Goal: Transaction & Acquisition: Purchase product/service

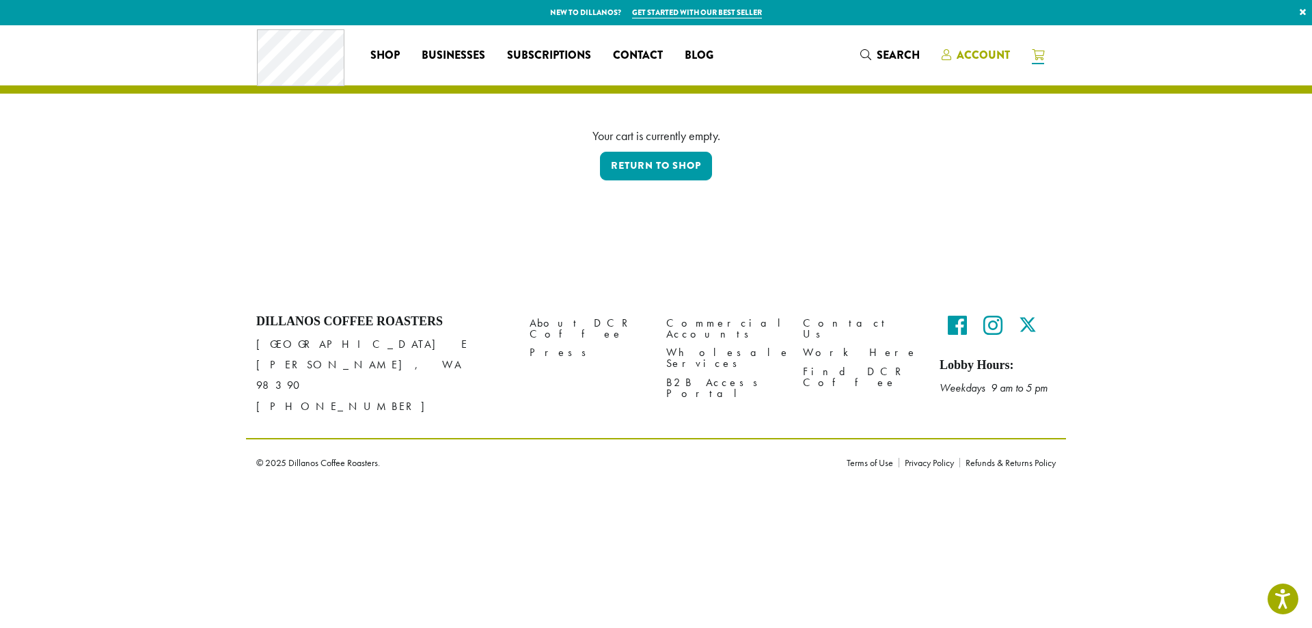
click at [984, 52] on span "Account" at bounding box center [982, 55] width 53 height 16
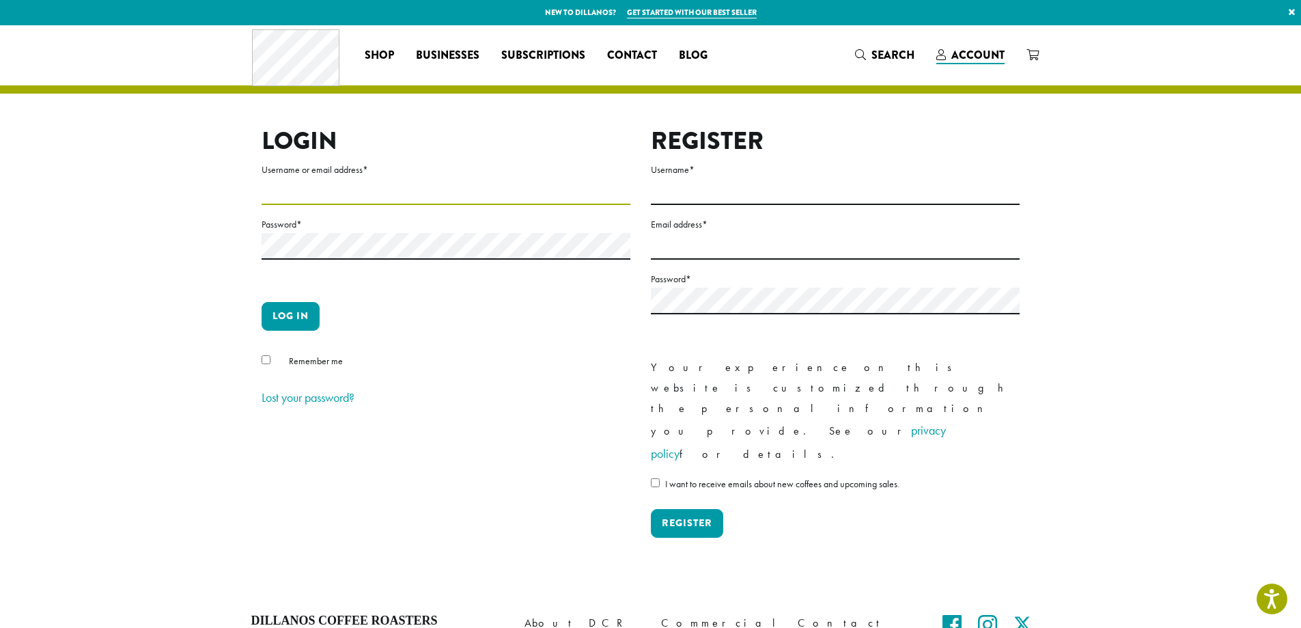
click at [331, 183] on input "Username or email address *" at bounding box center [446, 191] width 369 height 27
type input "**********"
click at [294, 316] on button "Log in" at bounding box center [291, 316] width 58 height 29
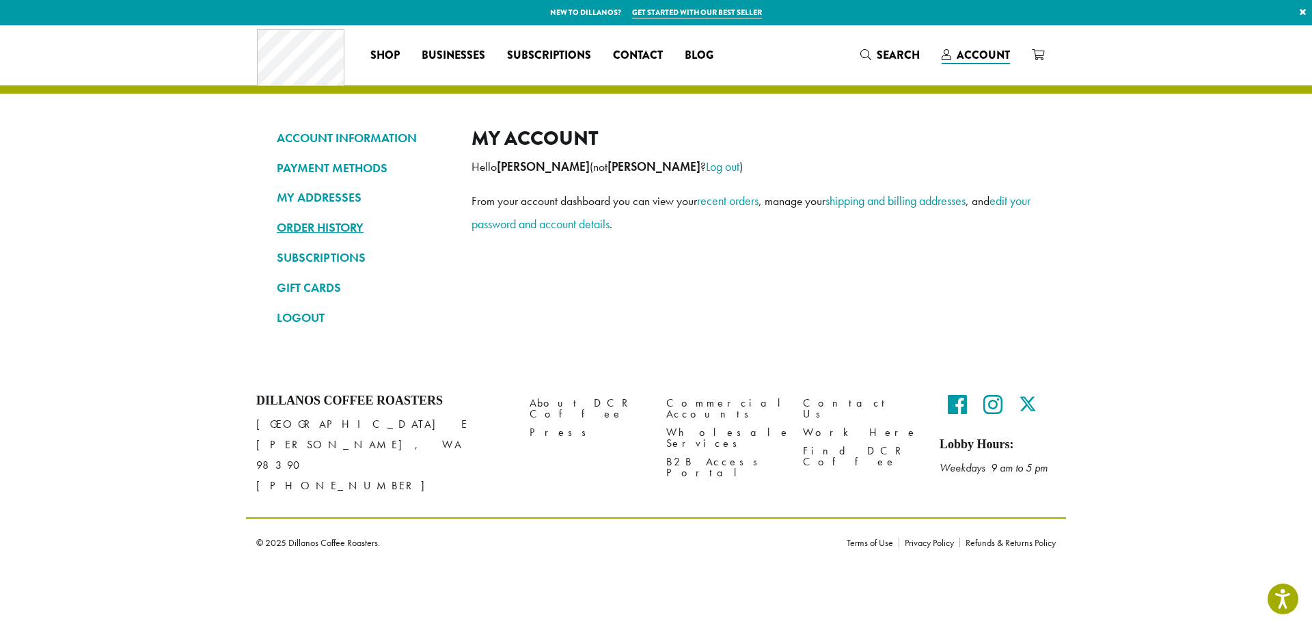
click at [303, 228] on link "ORDER HISTORY" at bounding box center [364, 227] width 174 height 23
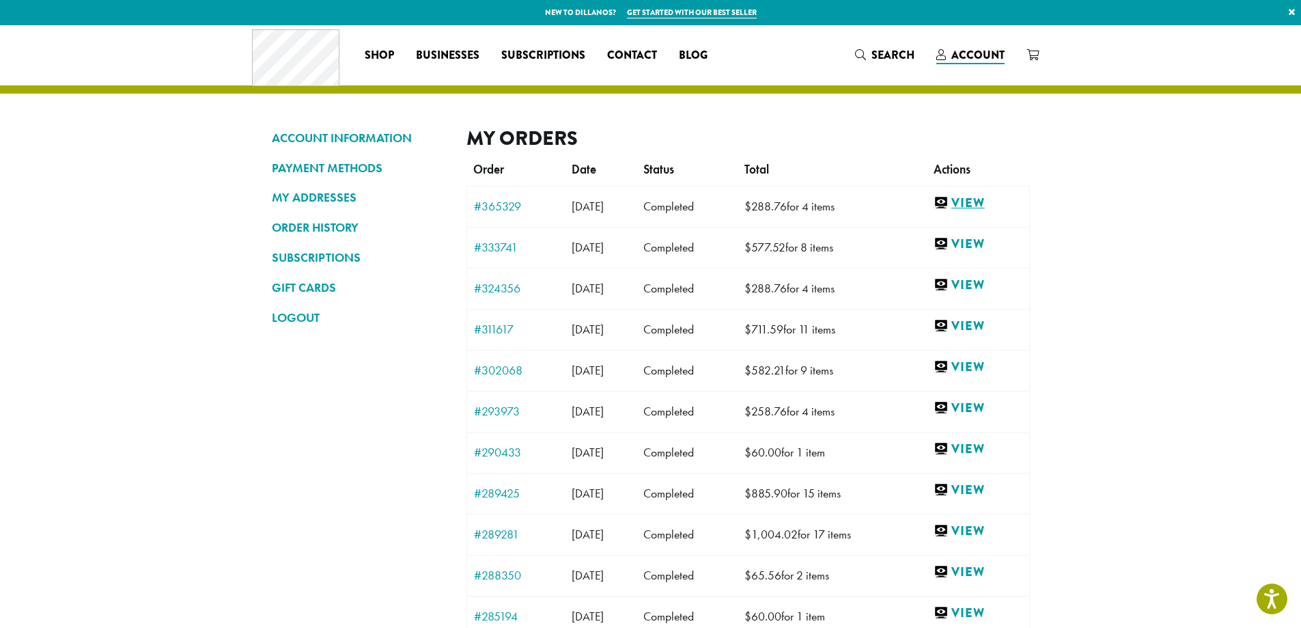
click at [991, 197] on link "View" at bounding box center [978, 203] width 89 height 17
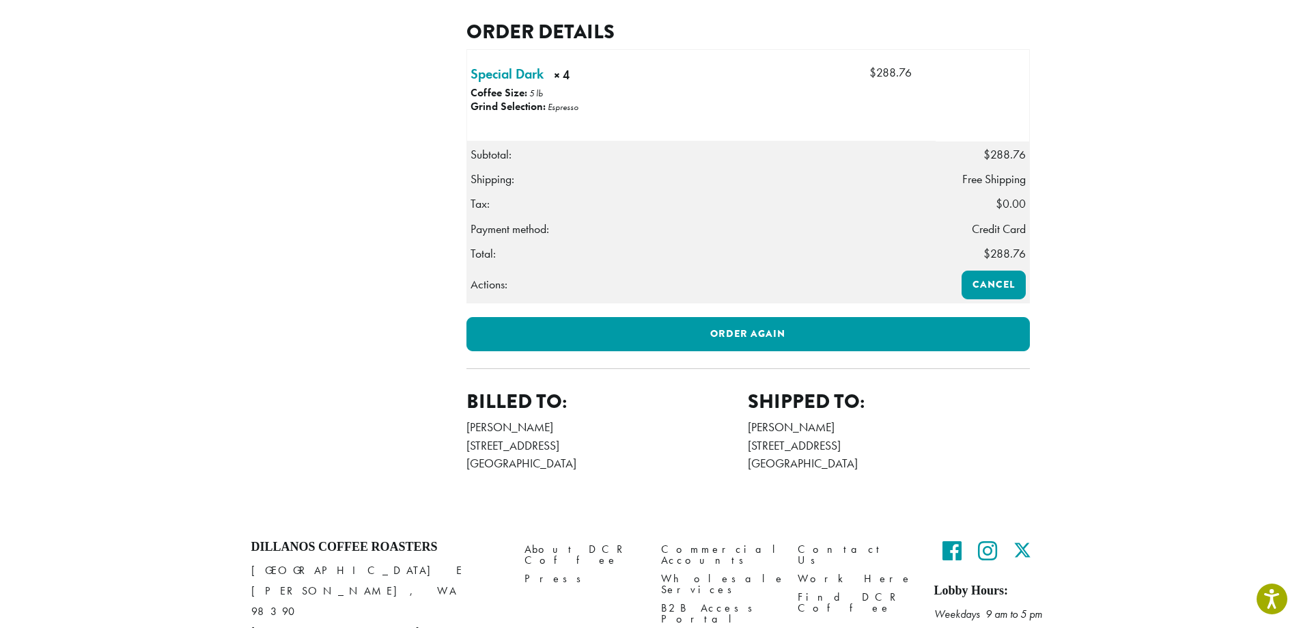
scroll to position [410, 0]
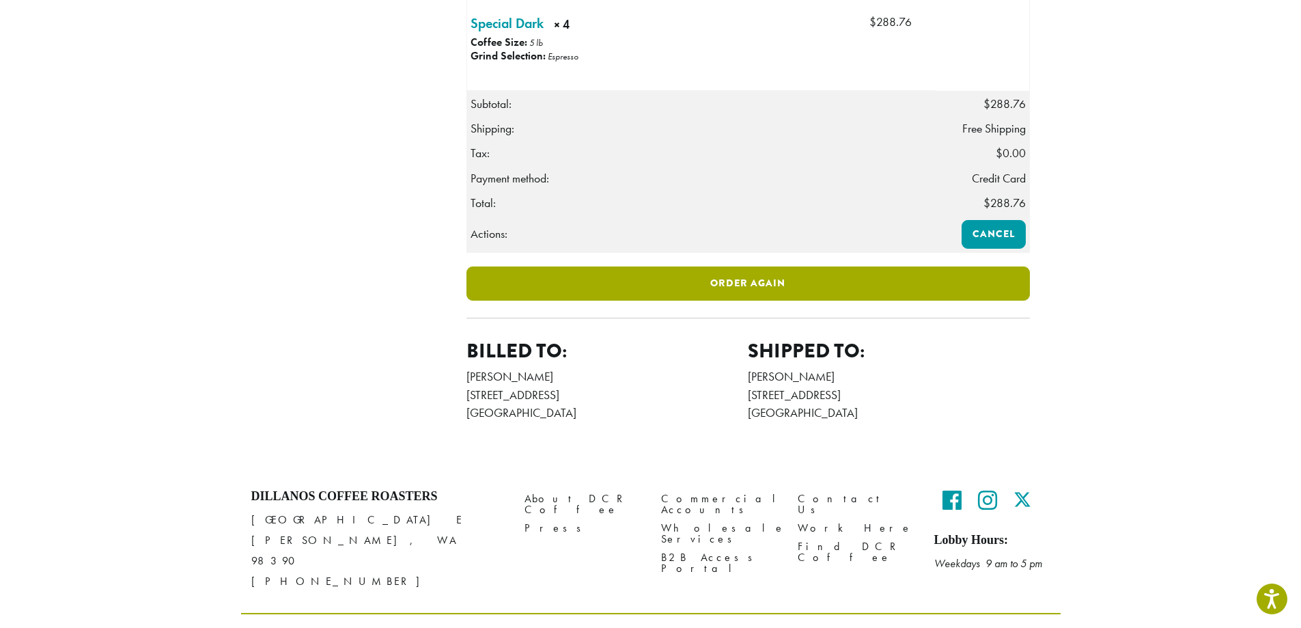
click at [755, 301] on link "Order again" at bounding box center [749, 283] width 564 height 34
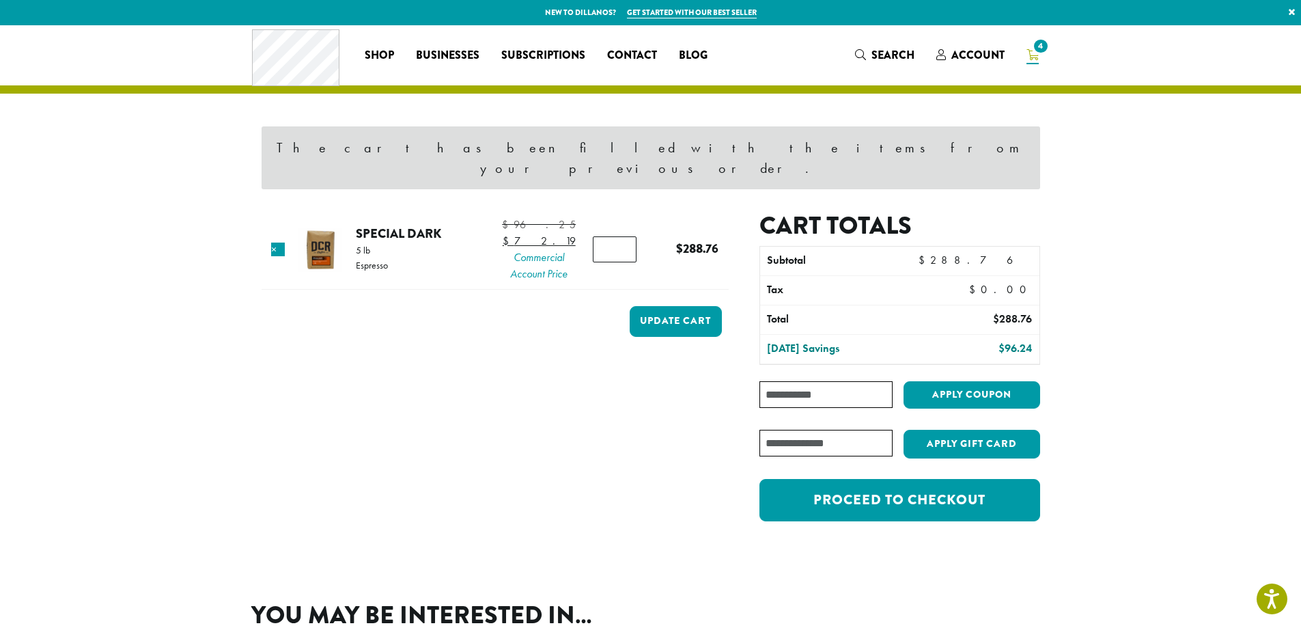
click at [617, 236] on input "*" at bounding box center [615, 249] width 44 height 26
type input "*"
click at [617, 236] on input "*" at bounding box center [615, 249] width 44 height 26
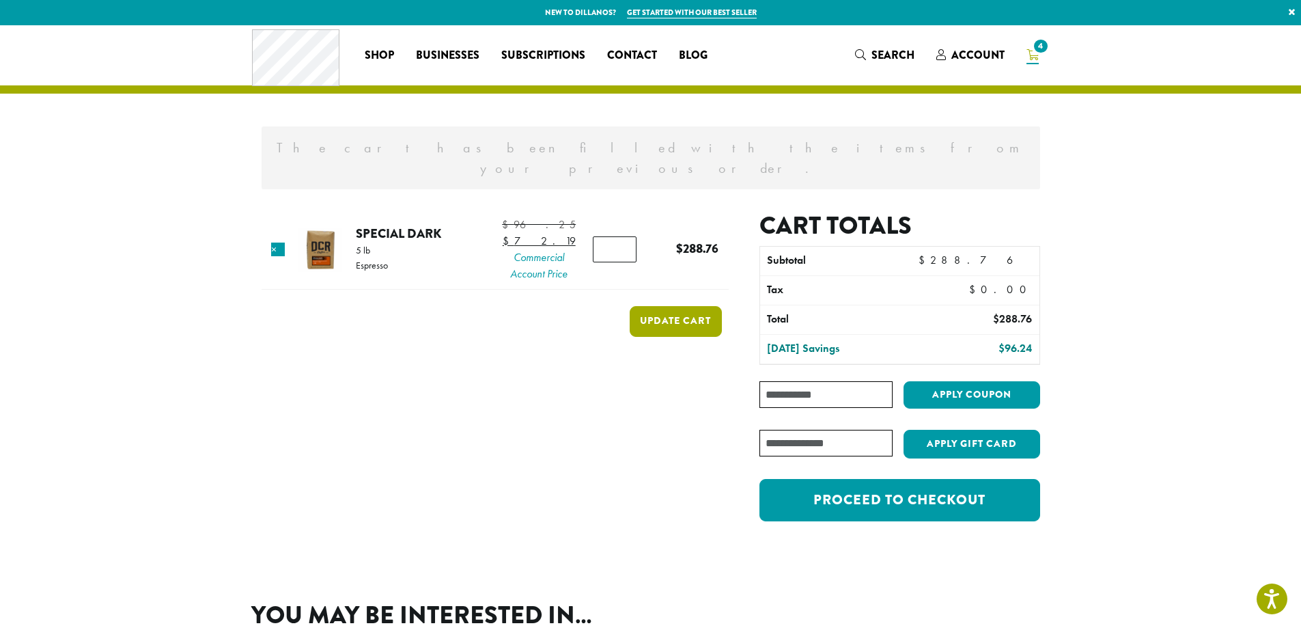
click at [677, 319] on button "Update cart" at bounding box center [676, 321] width 92 height 31
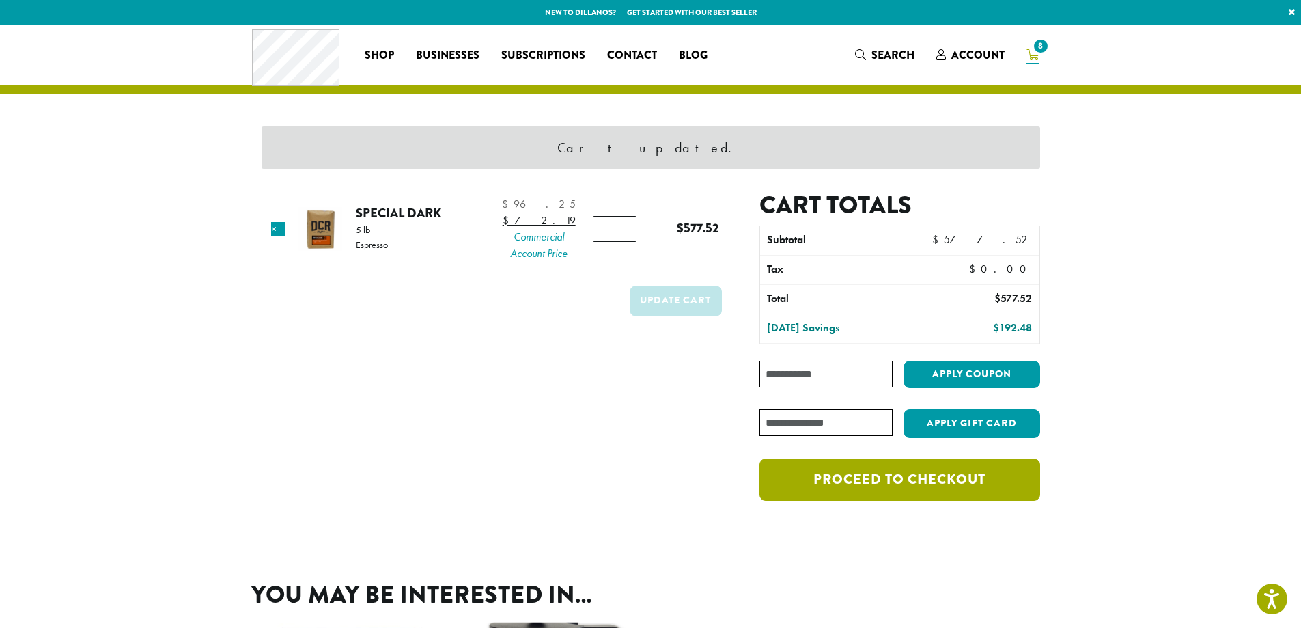
click at [885, 477] on link "Proceed to checkout" at bounding box center [900, 479] width 280 height 42
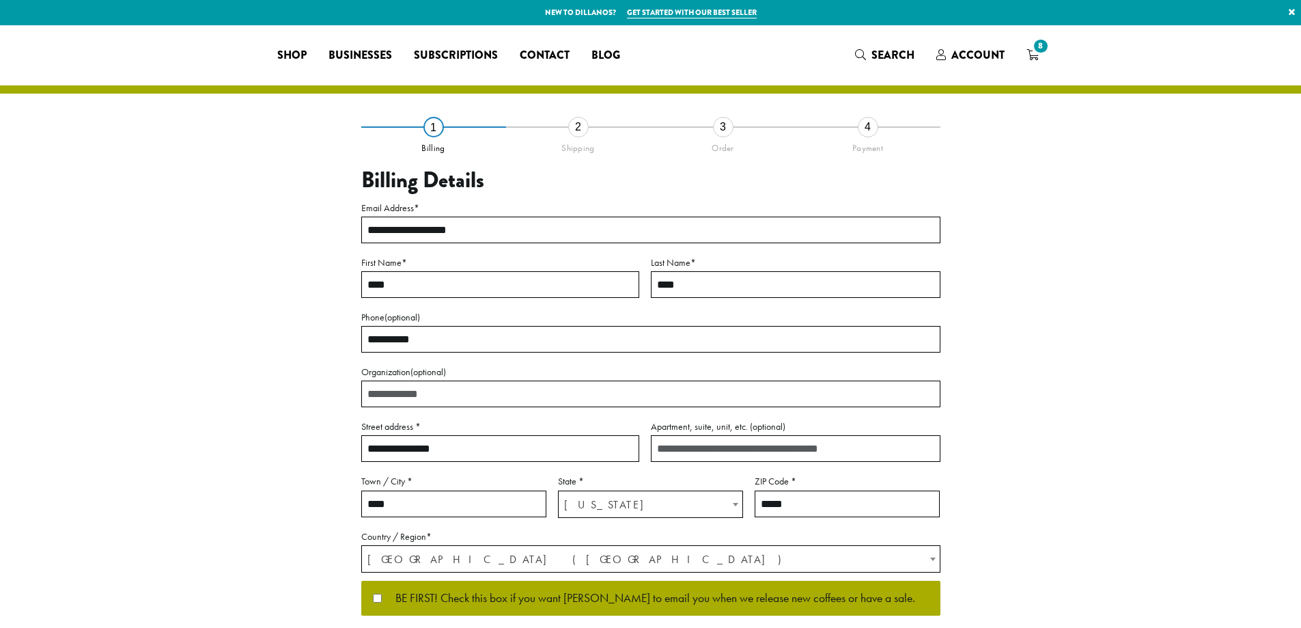
select select "**"
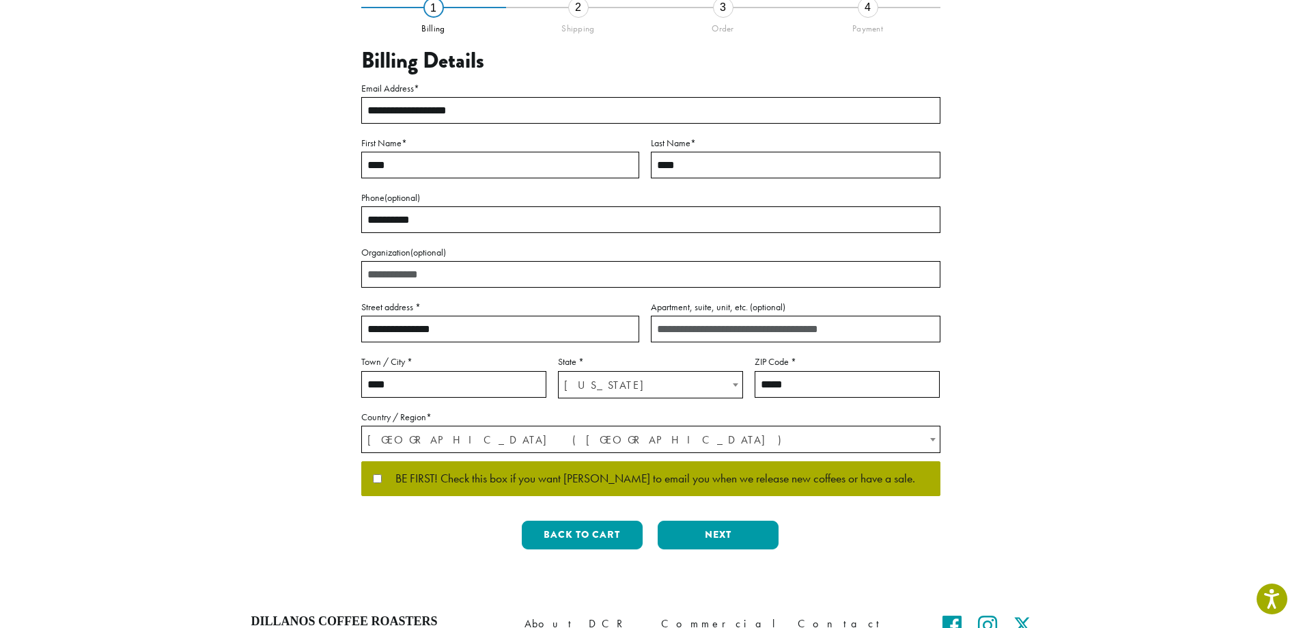
scroll to position [260, 0]
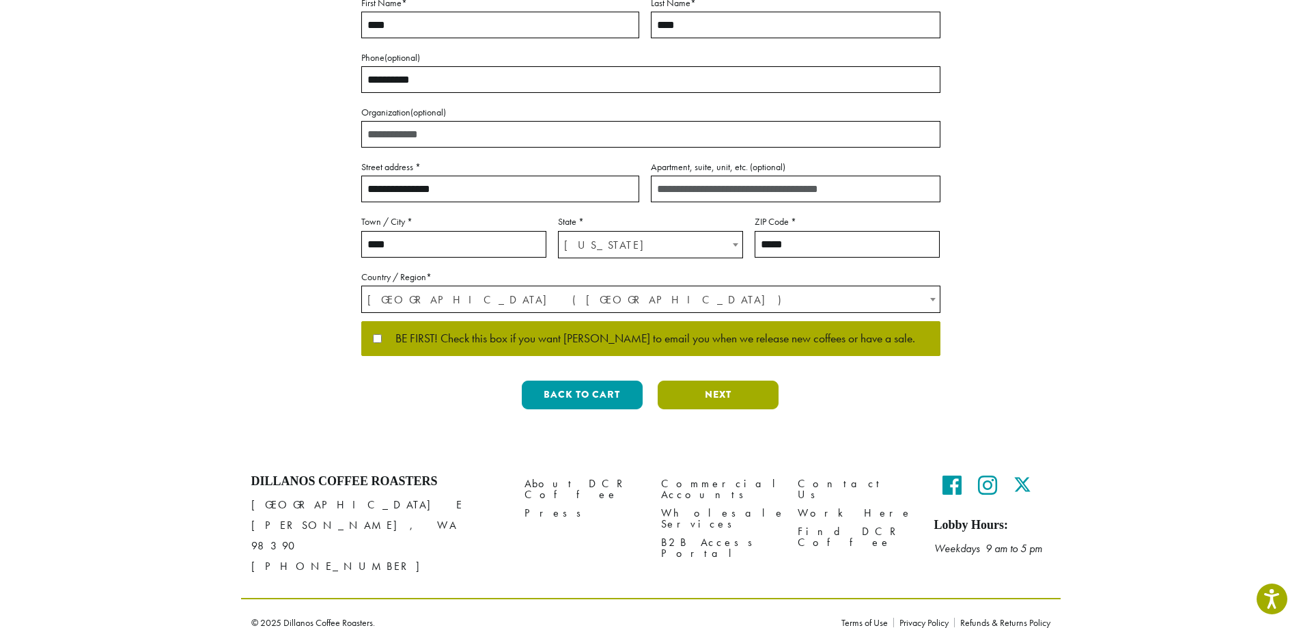
click at [721, 396] on button "Next" at bounding box center [718, 395] width 121 height 29
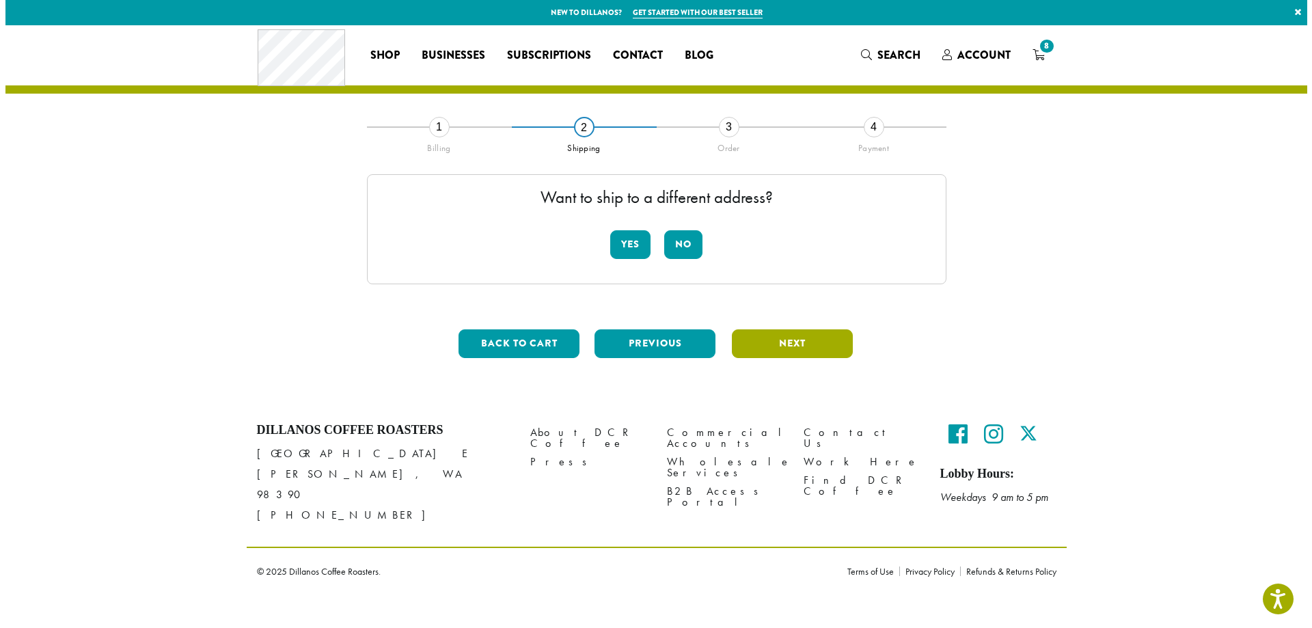
scroll to position [0, 0]
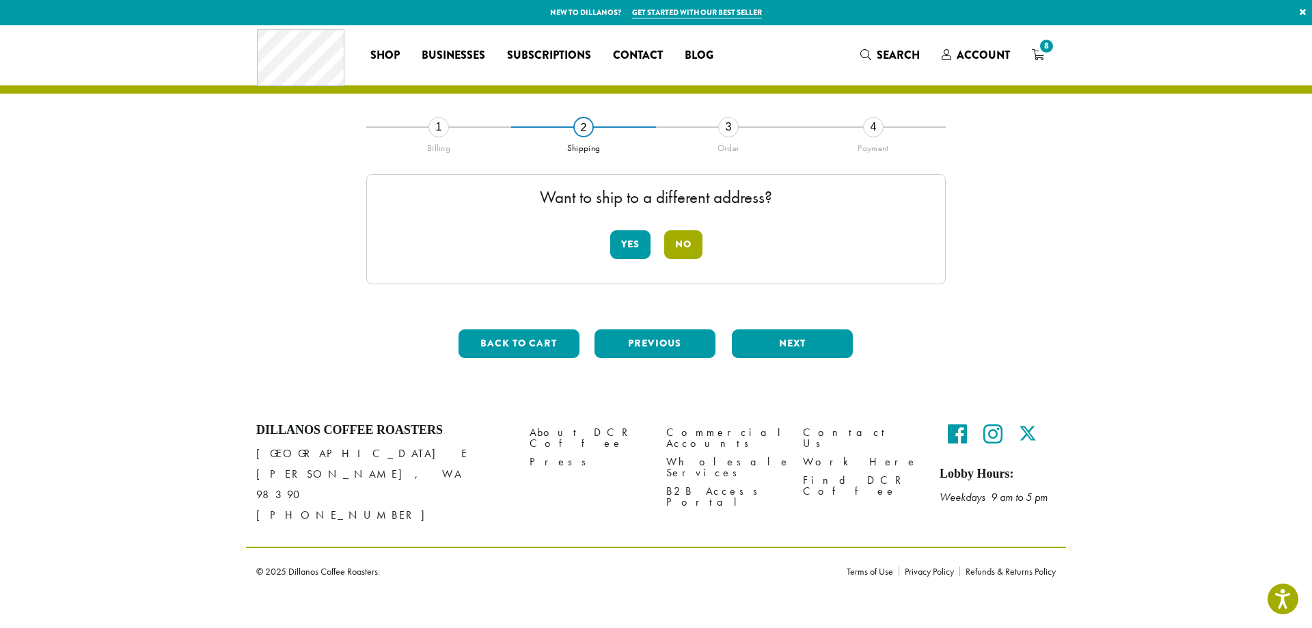
click at [685, 241] on button "No" at bounding box center [683, 244] width 38 height 29
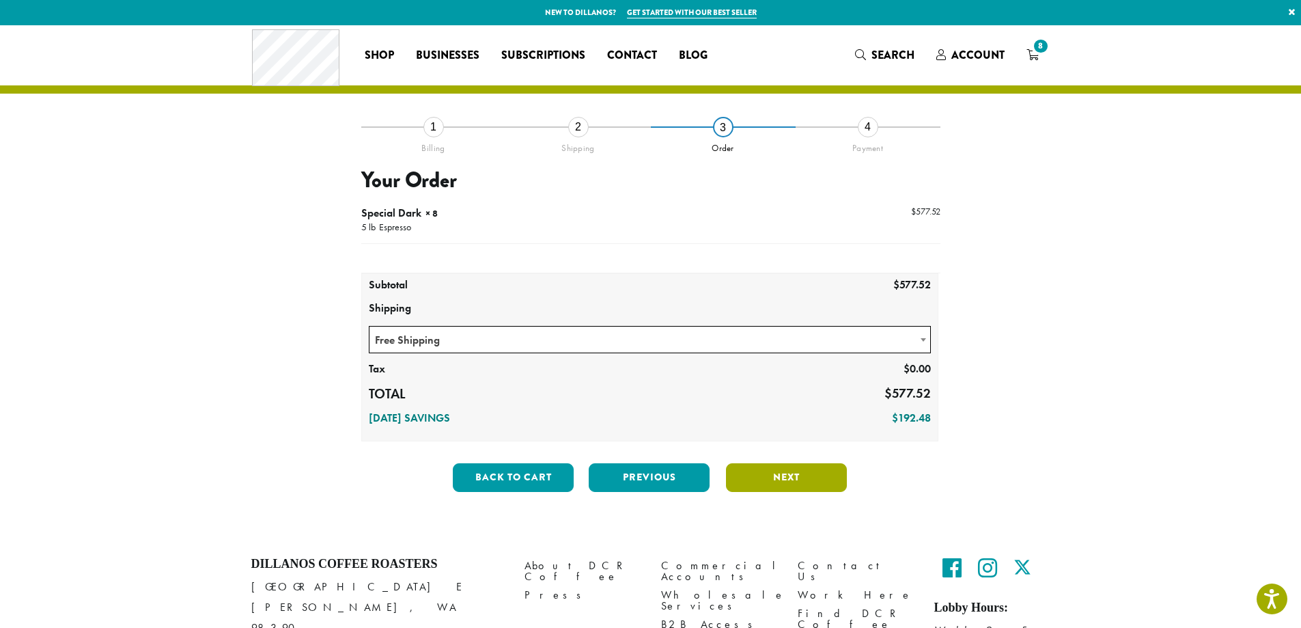
click at [794, 473] on button "Next" at bounding box center [786, 477] width 121 height 29
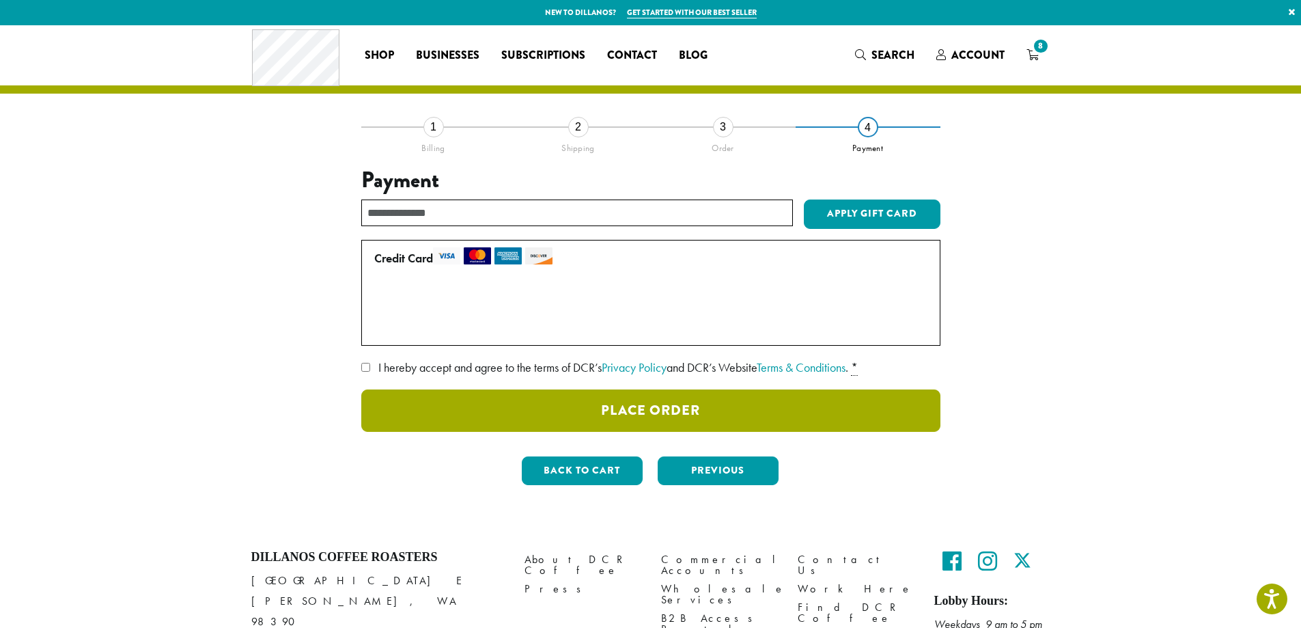
click at [648, 413] on button "Place Order" at bounding box center [650, 410] width 579 height 42
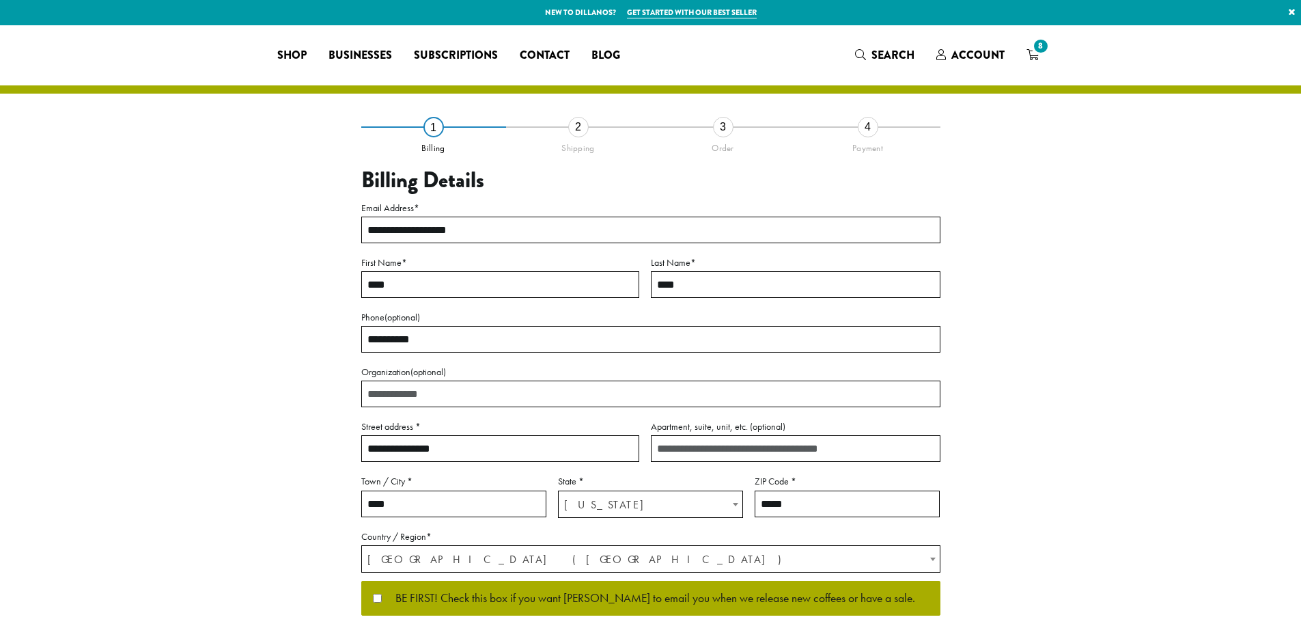
select select "**"
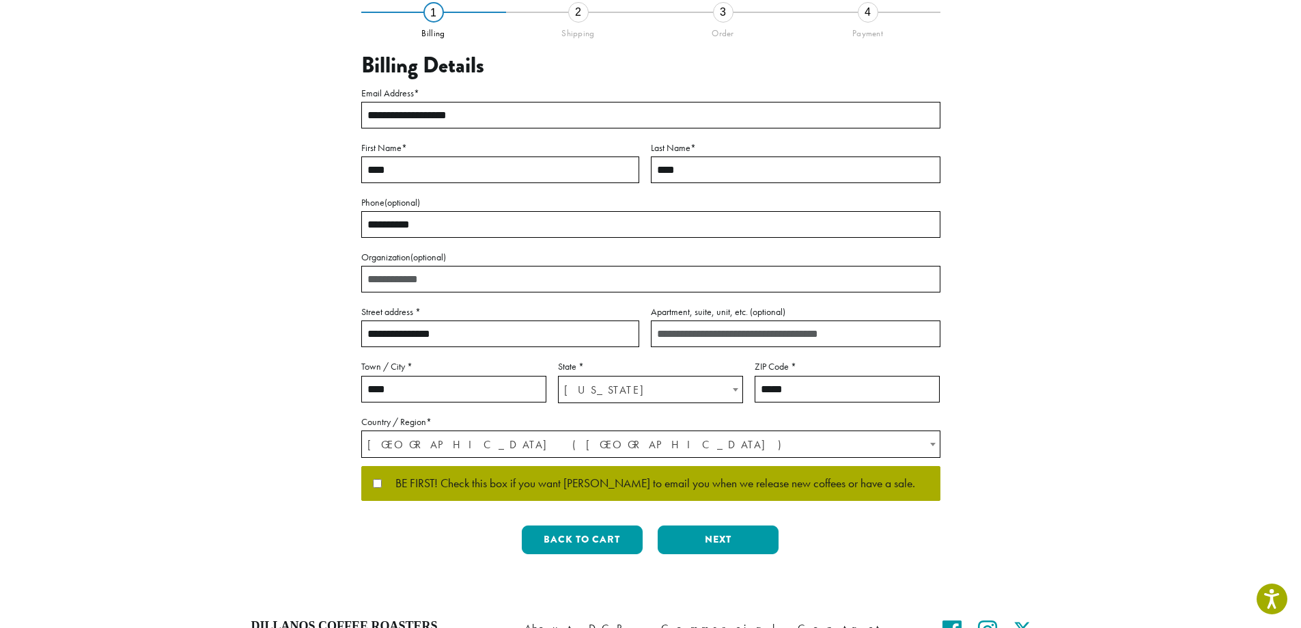
scroll to position [260, 0]
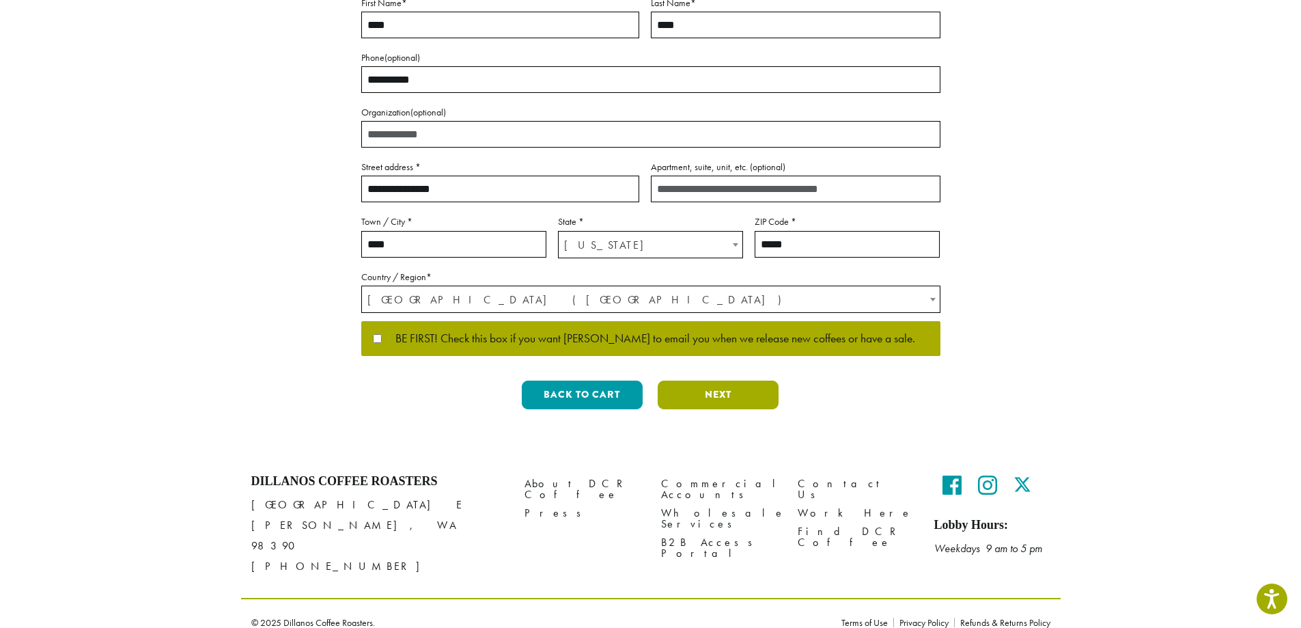
click at [730, 396] on button "Next" at bounding box center [718, 395] width 121 height 29
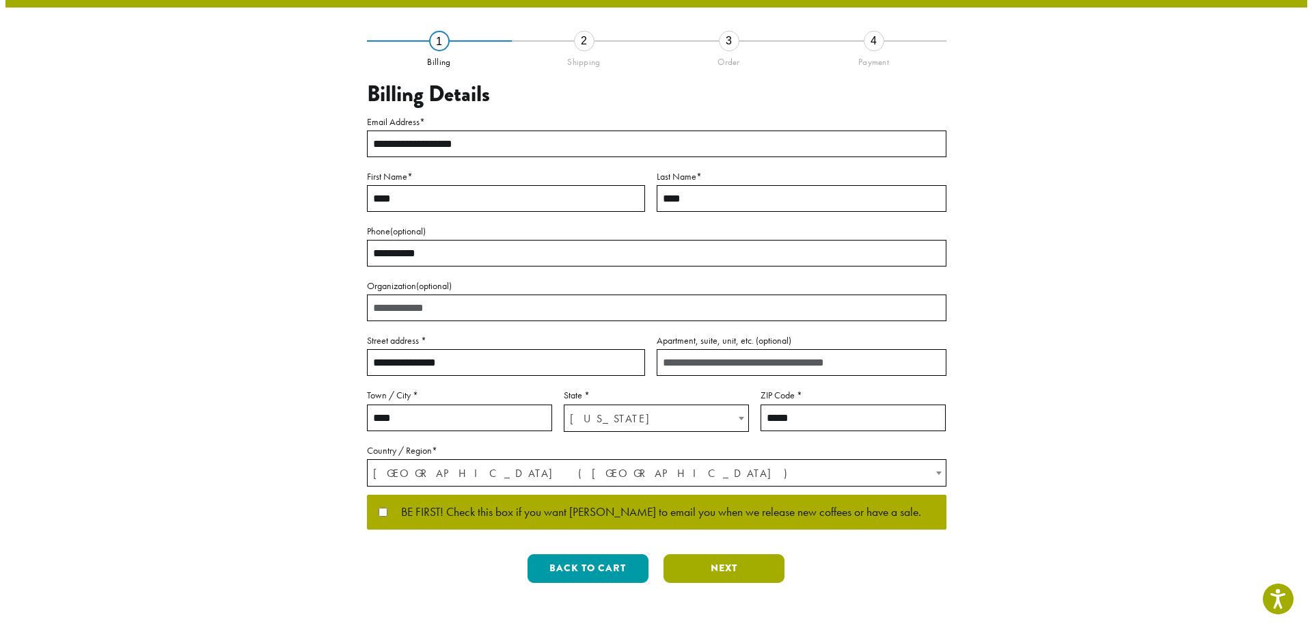
scroll to position [0, 0]
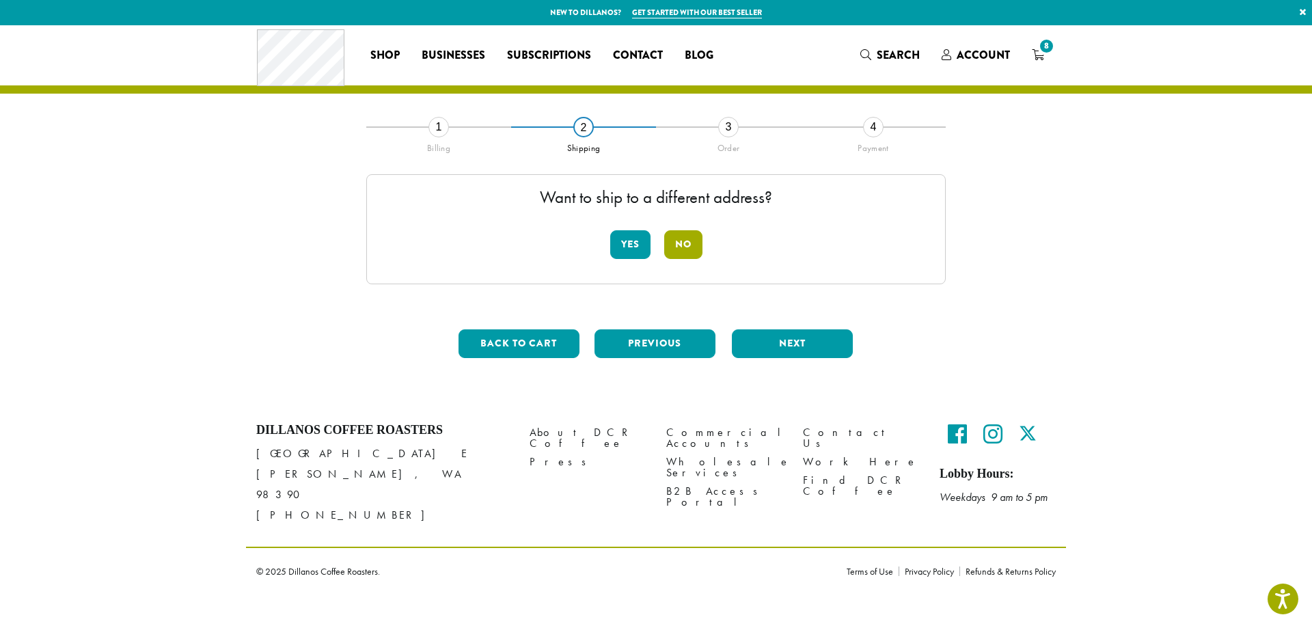
click at [683, 245] on button "No" at bounding box center [683, 244] width 38 height 29
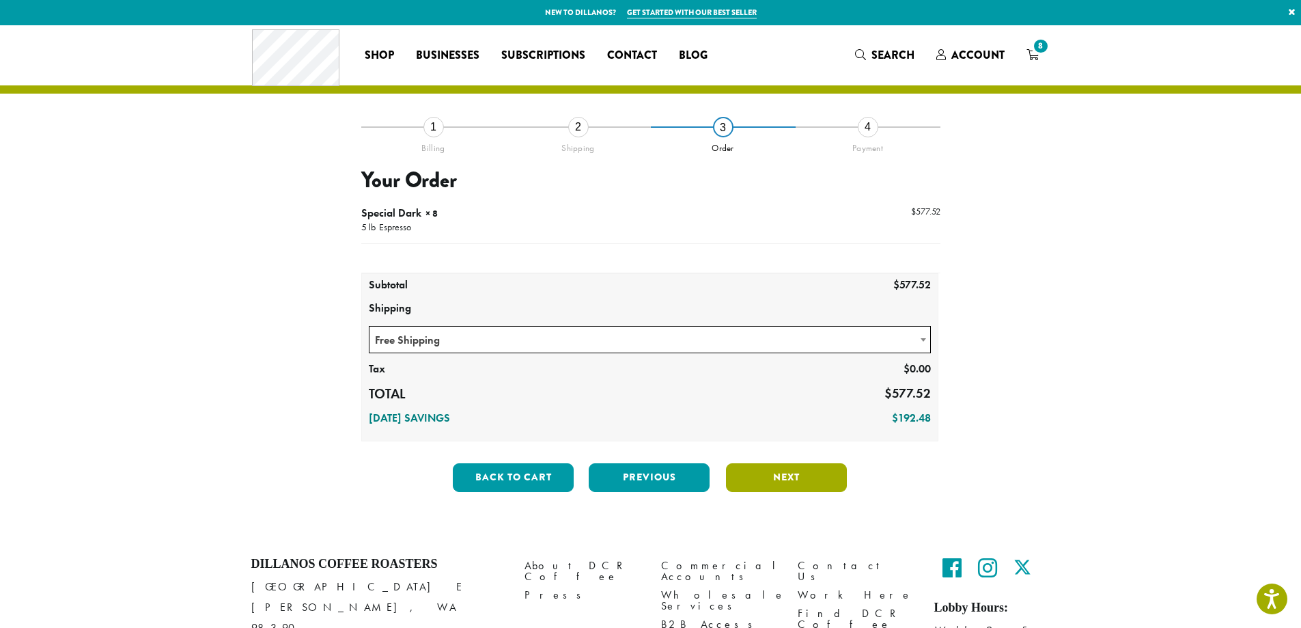
click at [786, 480] on button "Next" at bounding box center [786, 477] width 121 height 29
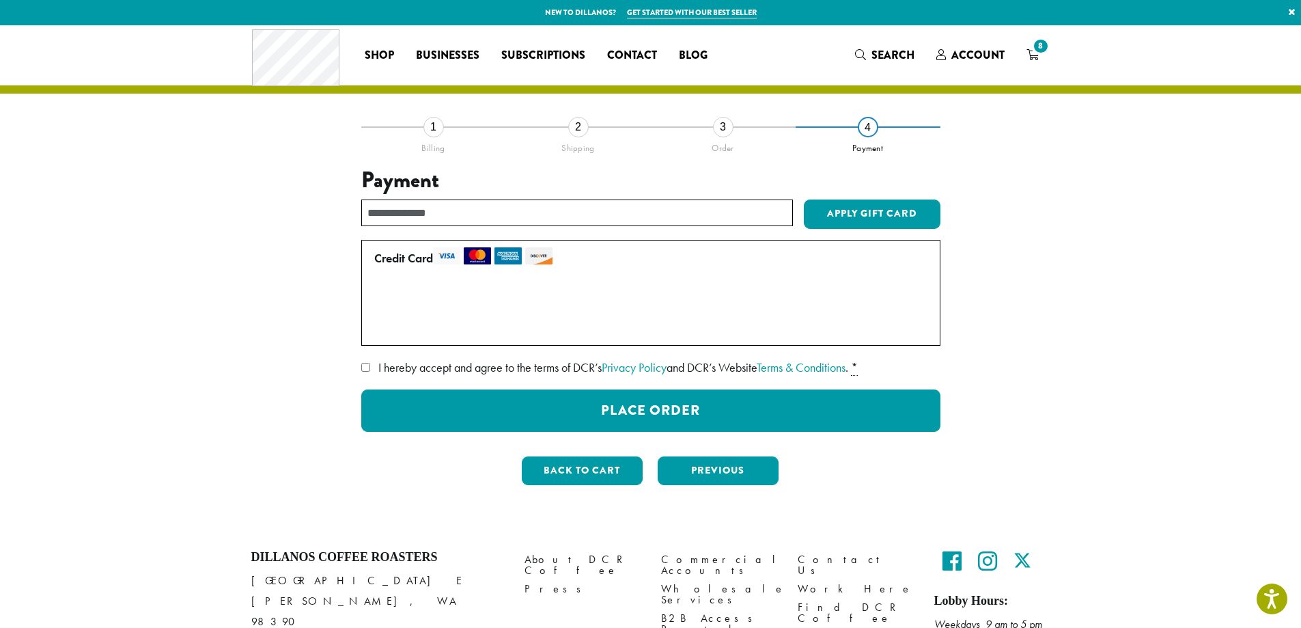
click at [380, 328] on label "Use a new card" at bounding box center [648, 327] width 548 height 22
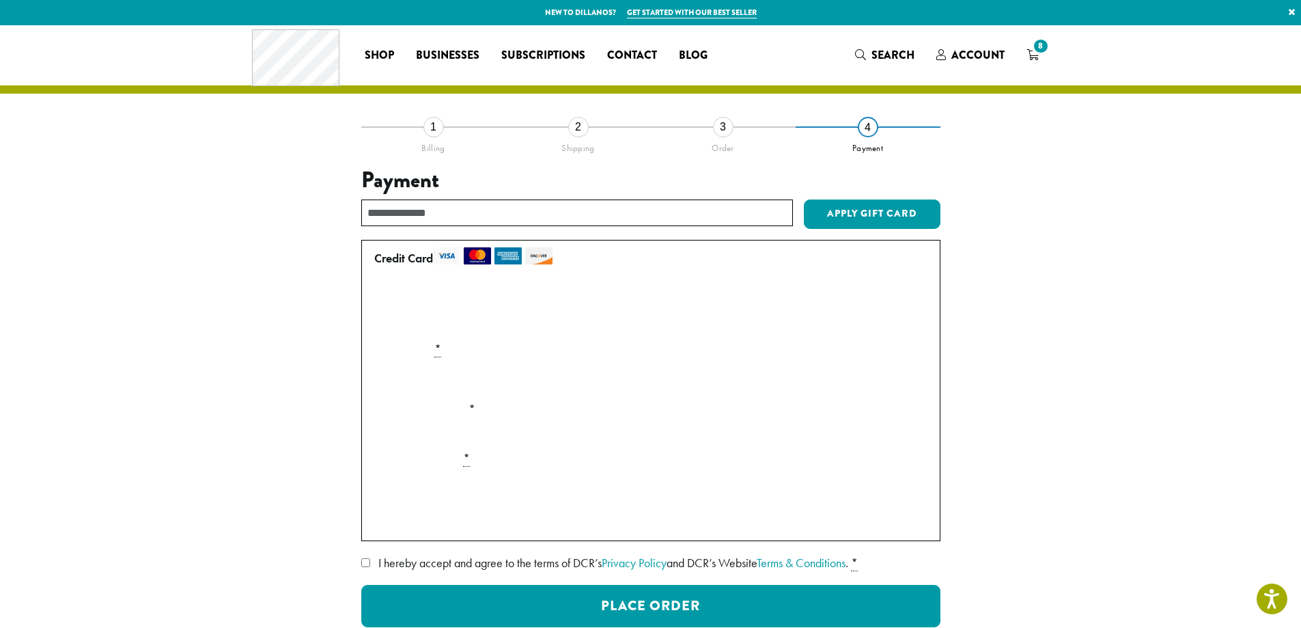
click at [381, 299] on label "• • • 0244 (expires 11/25)" at bounding box center [648, 299] width 548 height 22
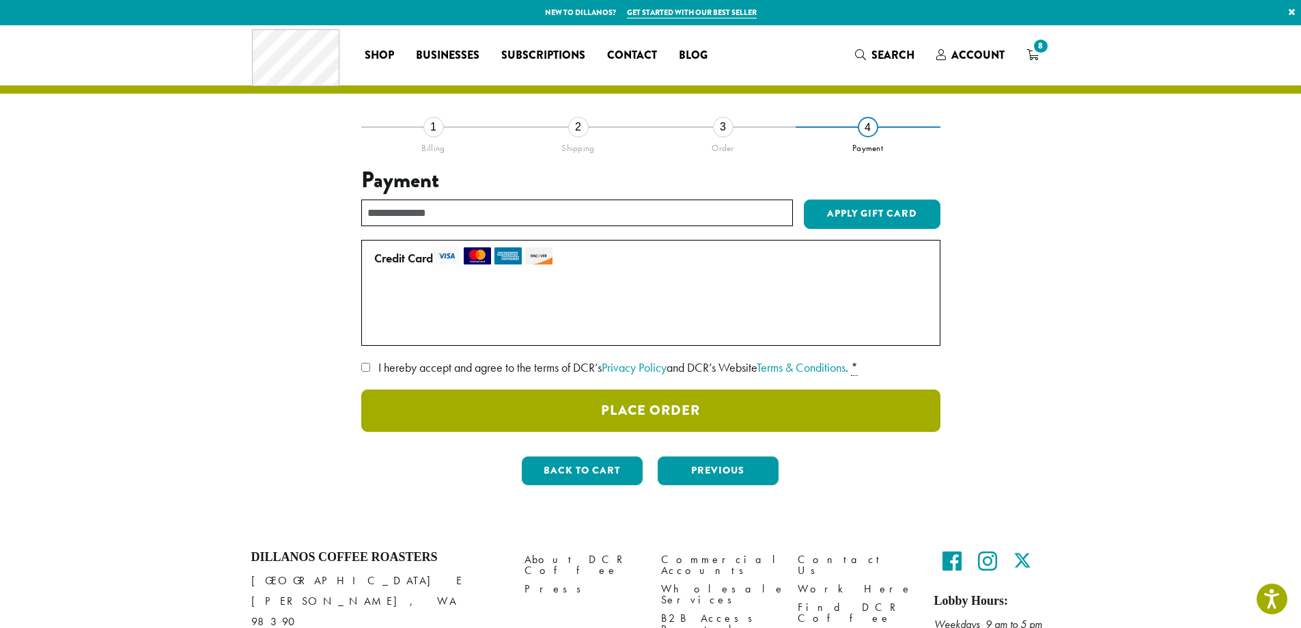
click at [635, 412] on button "Place Order" at bounding box center [650, 410] width 579 height 42
